Goal: Information Seeking & Learning: Learn about a topic

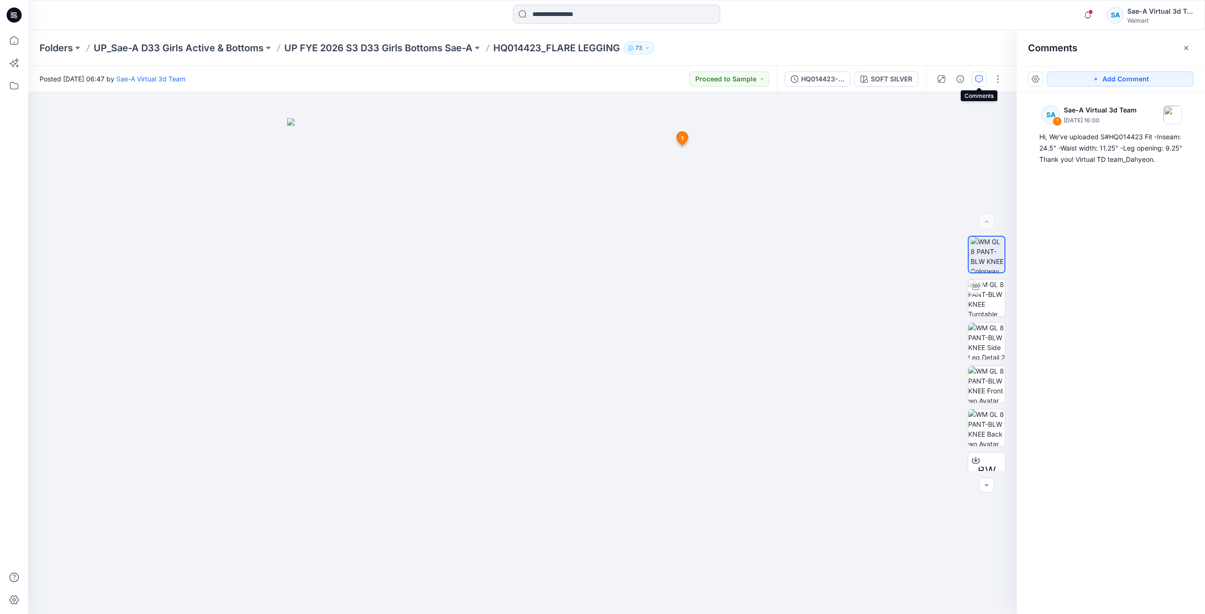
click at [586, 16] on input at bounding box center [616, 14] width 207 height 19
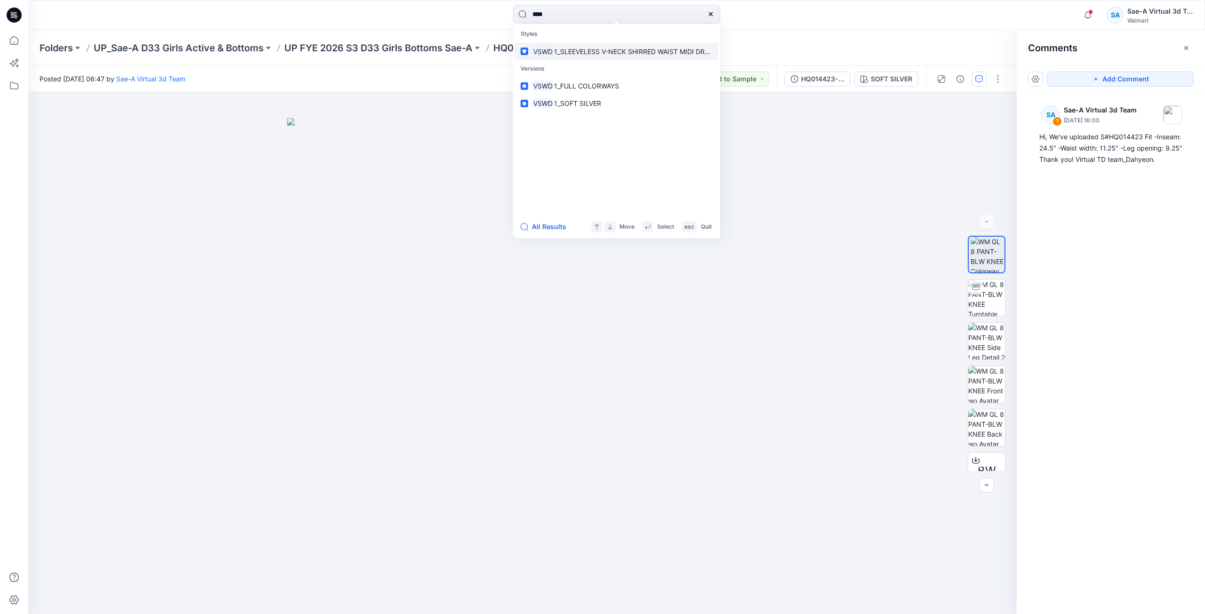
type input "****"
click at [622, 55] on span "1_SLEEVELESS V-NECK SHIRRED WAIST MIDI DRESS" at bounding box center [635, 52] width 163 height 8
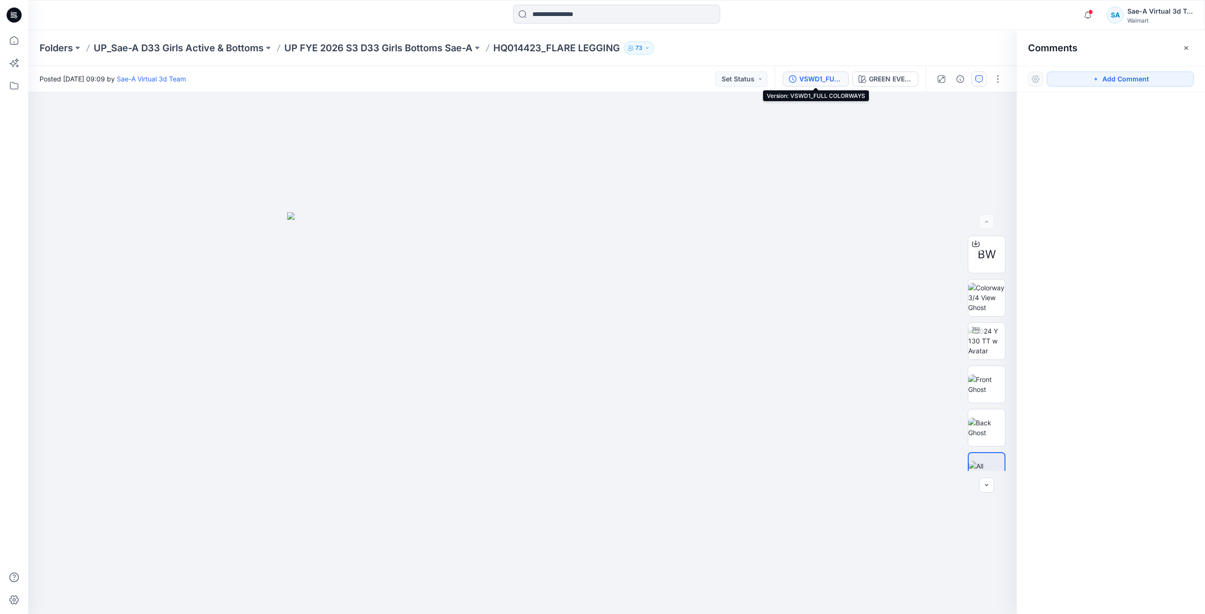
click at [829, 86] on button "VSWD1_FULL COLORWAYS" at bounding box center [816, 79] width 66 height 15
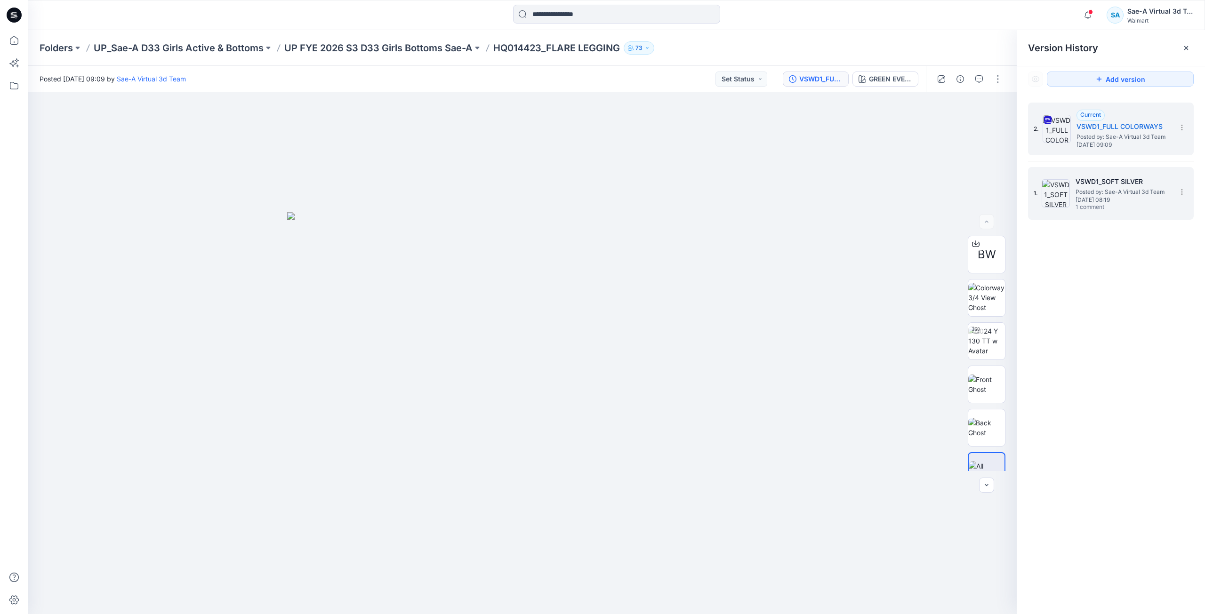
click at [1125, 189] on span "Posted by: Sae-A Virtual 3d Team" at bounding box center [1123, 191] width 94 height 9
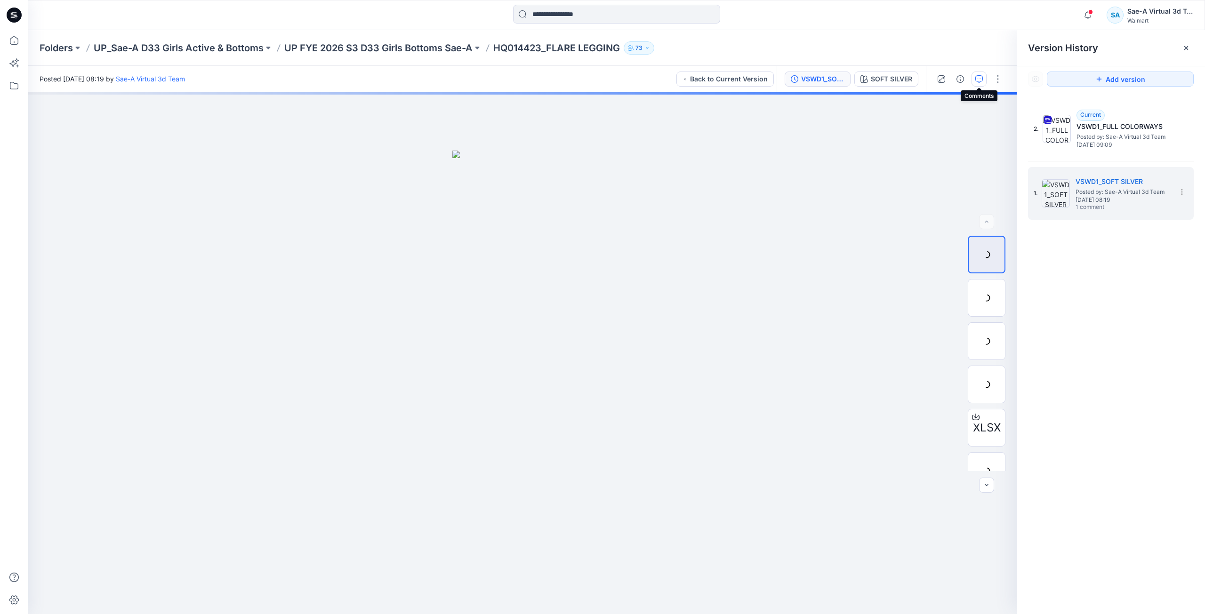
click at [981, 84] on button "button" at bounding box center [979, 79] width 15 height 15
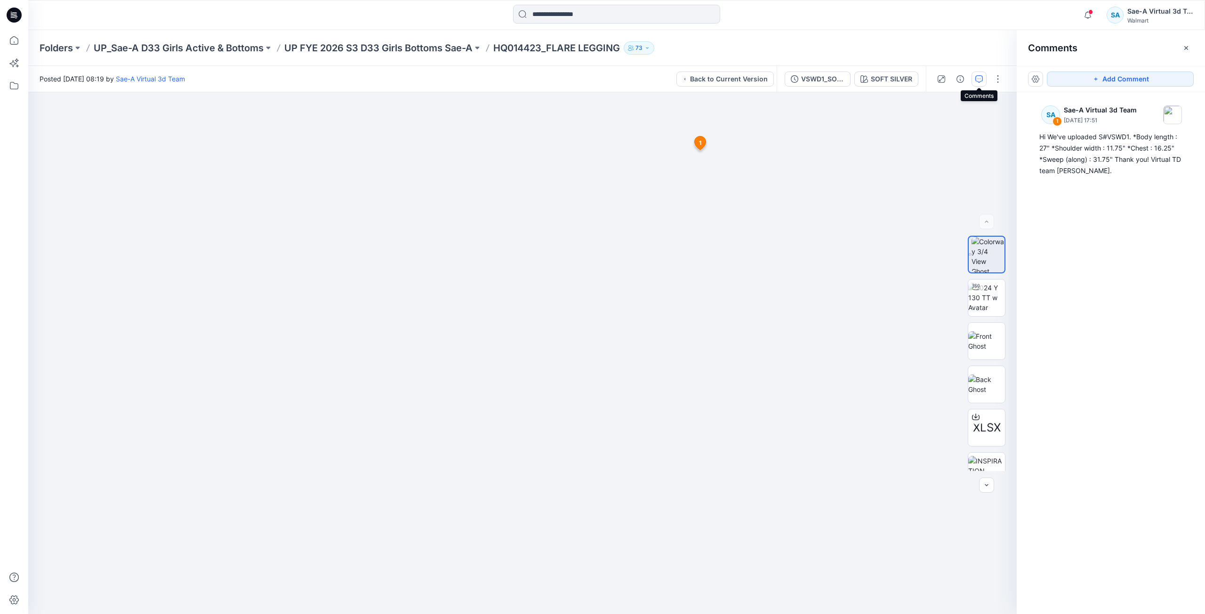
click at [17, 14] on icon at bounding box center [14, 15] width 15 height 15
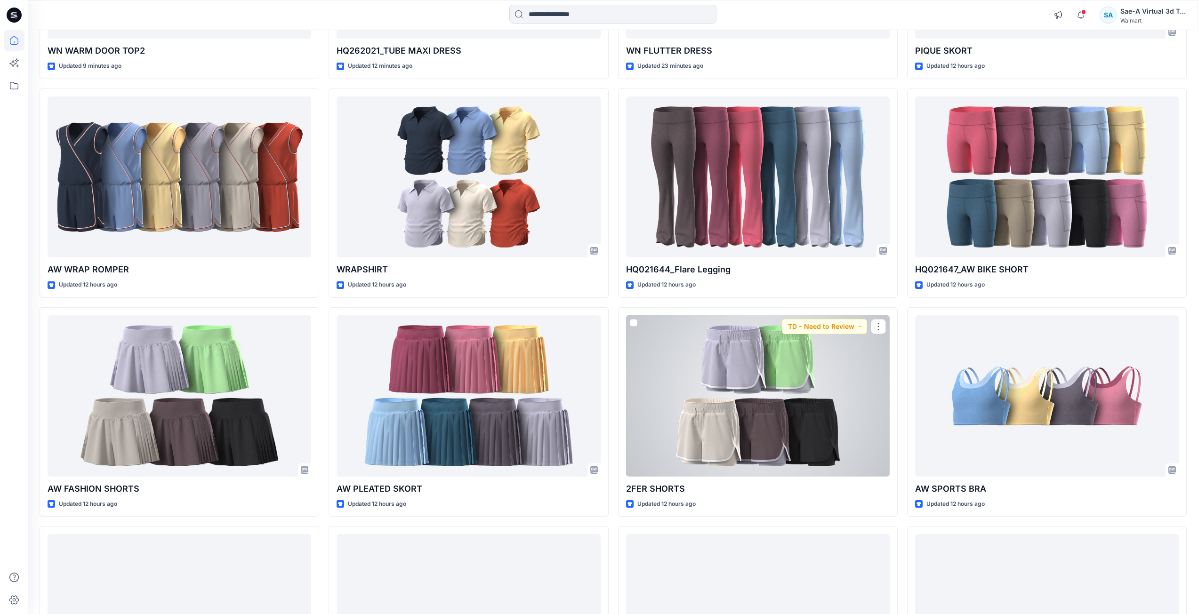
scroll to position [207, 0]
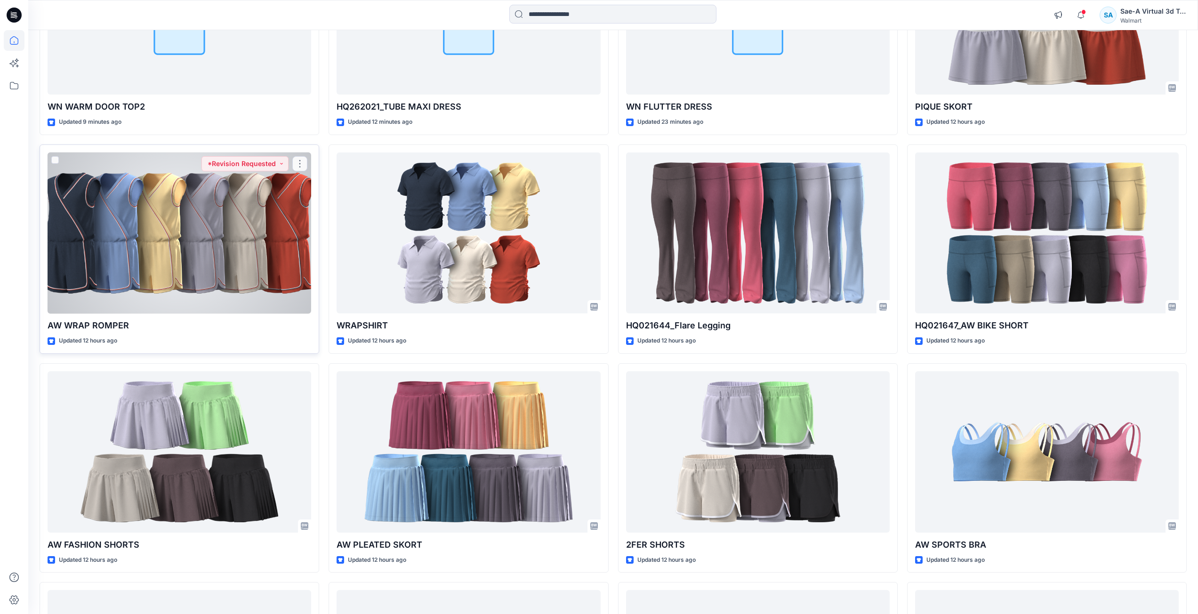
click at [259, 254] on div at bounding box center [180, 233] width 264 height 161
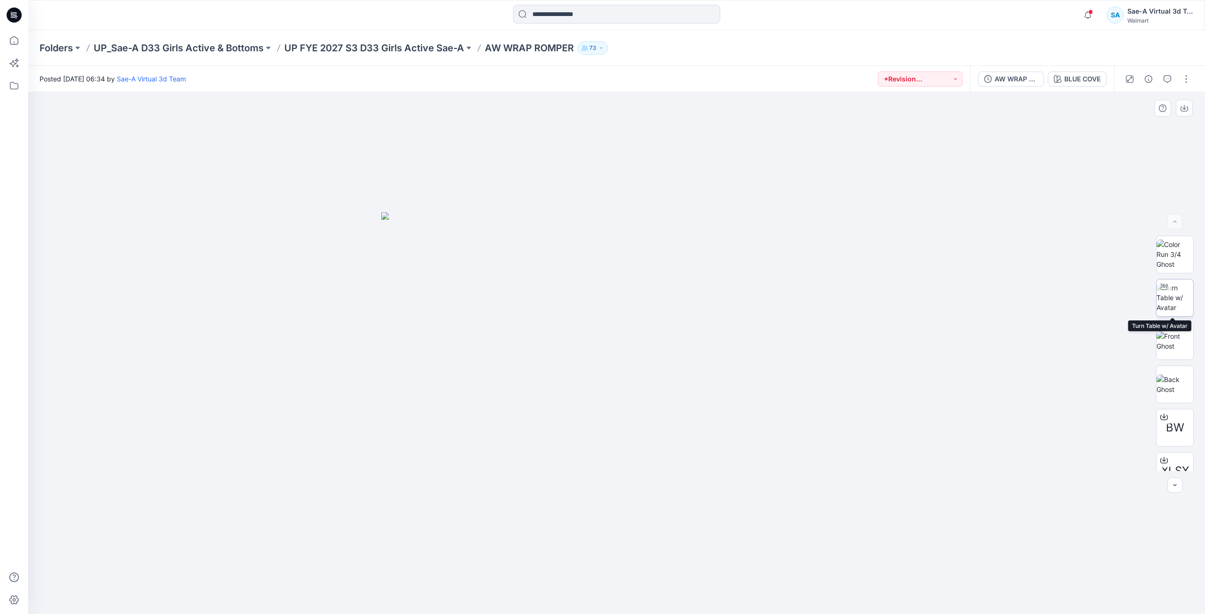
click at [1166, 302] on img at bounding box center [1175, 298] width 37 height 30
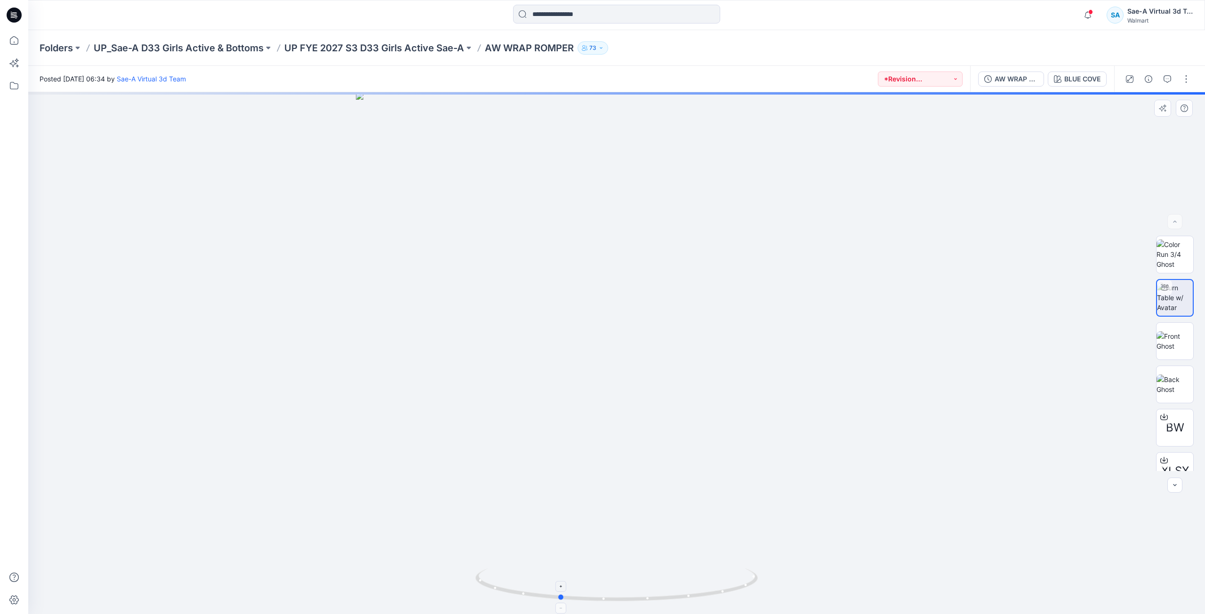
drag, startPoint x: 742, startPoint y: 586, endPoint x: 687, endPoint y: 595, distance: 56.0
click at [687, 595] on icon at bounding box center [617, 586] width 285 height 35
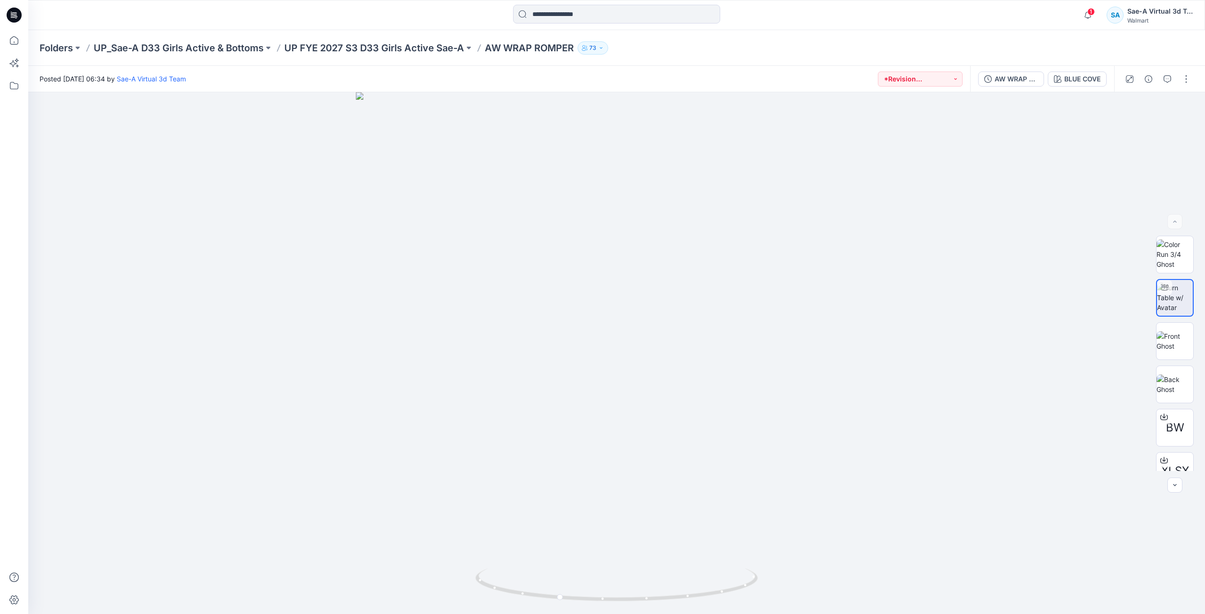
drag, startPoint x: 21, startPoint y: 16, endPoint x: 0, endPoint y: 25, distance: 22.8
click at [21, 16] on icon at bounding box center [14, 15] width 15 height 15
